Goal: Task Accomplishment & Management: Use online tool/utility

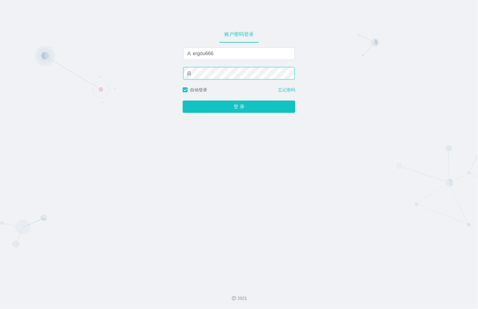
click at [183, 100] on button "登 录" at bounding box center [239, 106] width 113 height 12
click at [106, 64] on div "账户密码登录 ergou666 自动登录 忘记密码 登 录" at bounding box center [239, 140] width 478 height 280
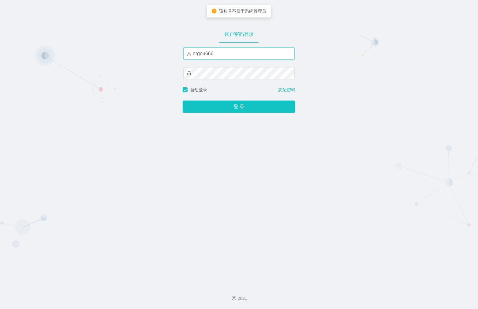
drag, startPoint x: 234, startPoint y: 55, endPoint x: 161, endPoint y: 49, distance: 72.5
click at [162, 49] on div "账户密码登录 ergou666 自动登录 忘记密码 登 录" at bounding box center [239, 140] width 478 height 280
type input "ergou01"
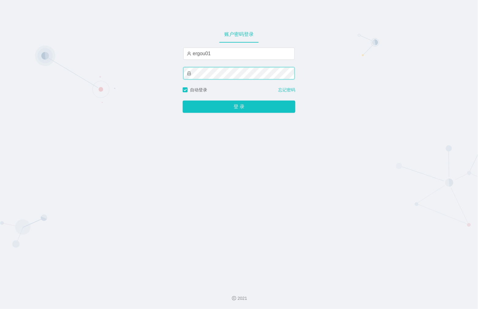
click at [183, 100] on button "登 录" at bounding box center [239, 106] width 113 height 12
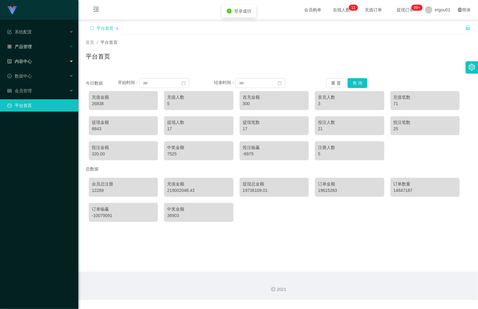
click at [33, 45] on div "产品管理" at bounding box center [39, 46] width 78 height 12
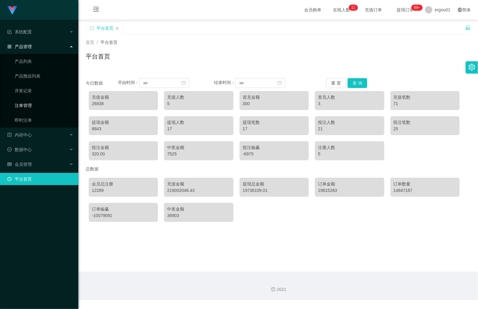
click at [26, 104] on link "注单管理" at bounding box center [44, 105] width 59 height 12
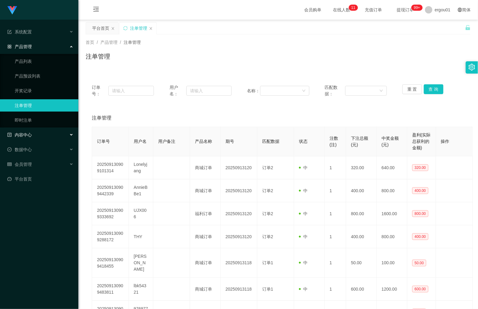
click at [25, 133] on span "内容中心" at bounding box center [19, 134] width 24 height 5
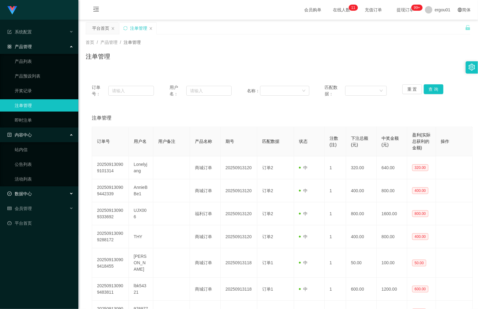
click at [25, 197] on div "数据中心" at bounding box center [39, 193] width 78 height 12
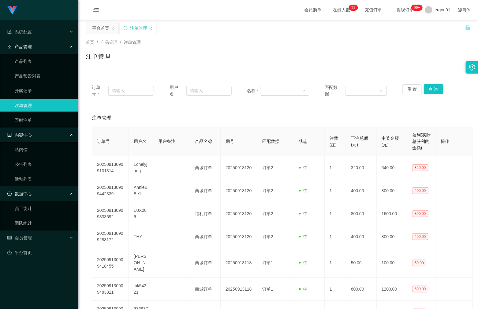
click at [43, 134] on div "内容中心" at bounding box center [39, 135] width 78 height 12
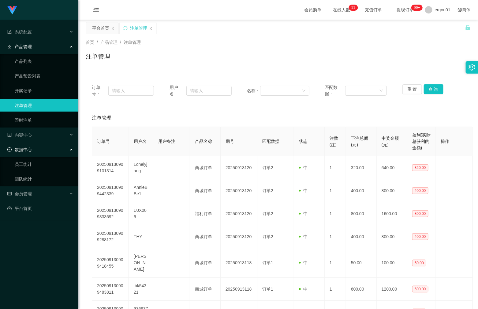
click at [36, 45] on div "产品管理" at bounding box center [39, 46] width 78 height 12
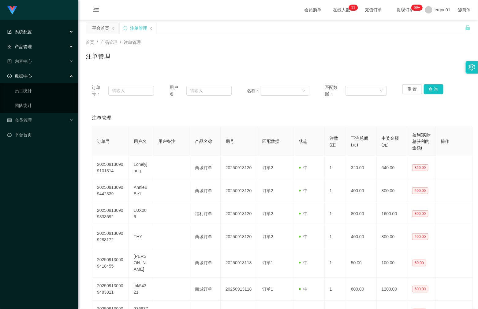
click at [37, 32] on div "系统配置" at bounding box center [39, 32] width 78 height 12
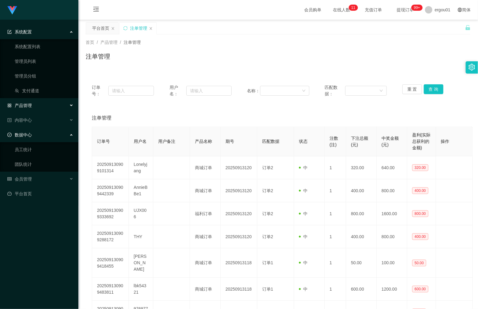
click at [46, 104] on div "产品管理" at bounding box center [39, 105] width 78 height 12
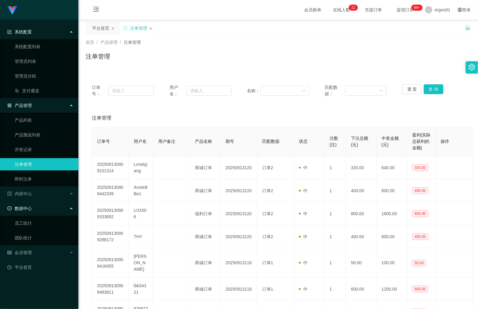
click at [66, 106] on div "产品管理" at bounding box center [39, 105] width 78 height 12
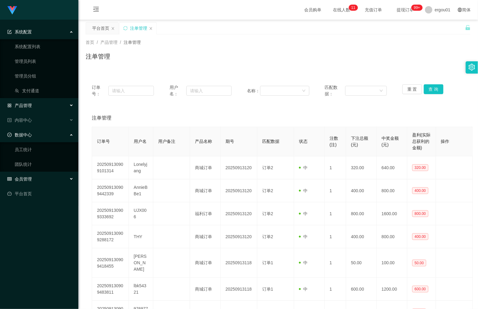
click at [25, 179] on span "会员管理" at bounding box center [19, 178] width 24 height 5
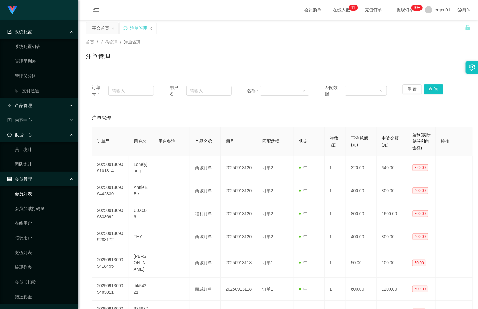
click at [17, 191] on link "会员列表" at bounding box center [44, 193] width 59 height 12
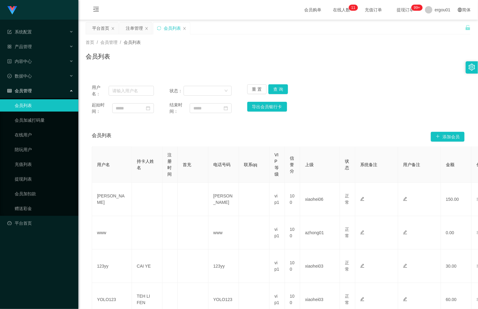
drag, startPoint x: 90, startPoint y: 6, endPoint x: 92, endPoint y: 11, distance: 4.9
click at [90, 6] on icon "图标: menu-fold" at bounding box center [96, 10] width 21 height 20
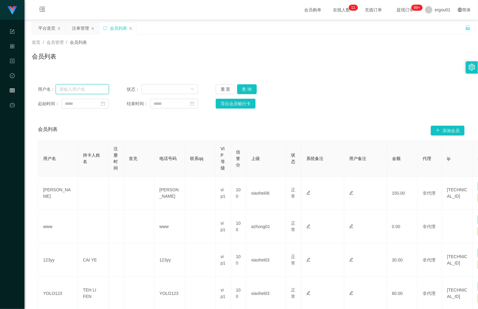
click at [89, 89] on input "text" at bounding box center [83, 89] width 54 height 10
paste input "92742396"
type input "92742396"
click at [246, 85] on button "查 询" at bounding box center [247, 89] width 20 height 10
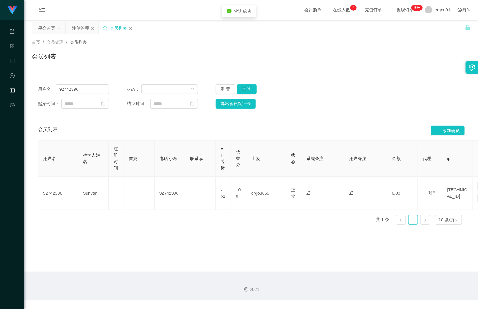
click at [5, 88] on div "会员管理" at bounding box center [12, 90] width 24 height 12
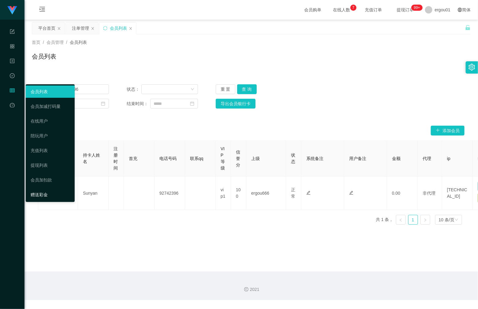
click at [42, 192] on link "赠送彩金" at bounding box center [50, 194] width 39 height 12
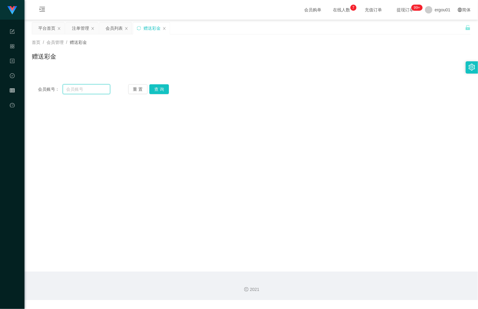
click at [96, 88] on input "text" at bounding box center [86, 89] width 47 height 10
paste input "92742396"
type input "92742396"
click at [159, 89] on button "查 询" at bounding box center [159, 89] width 20 height 10
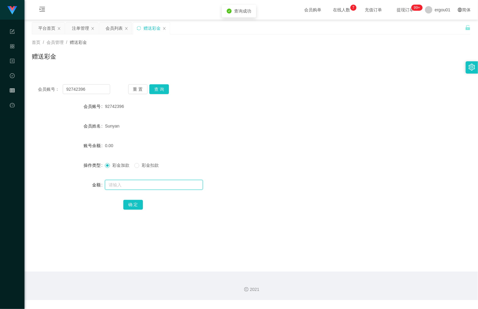
click at [130, 180] on input "text" at bounding box center [154, 185] width 98 height 10
type input "600"
click at [130, 203] on button "确 定" at bounding box center [133, 205] width 20 height 10
